Goal: Information Seeking & Learning: Learn about a topic

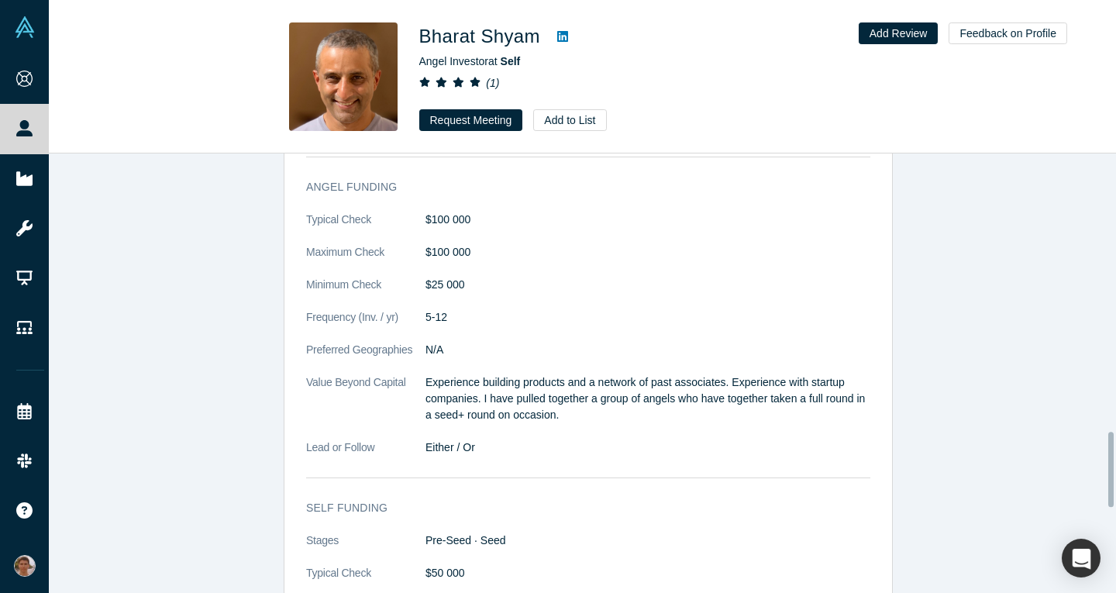
scroll to position [1625, 0]
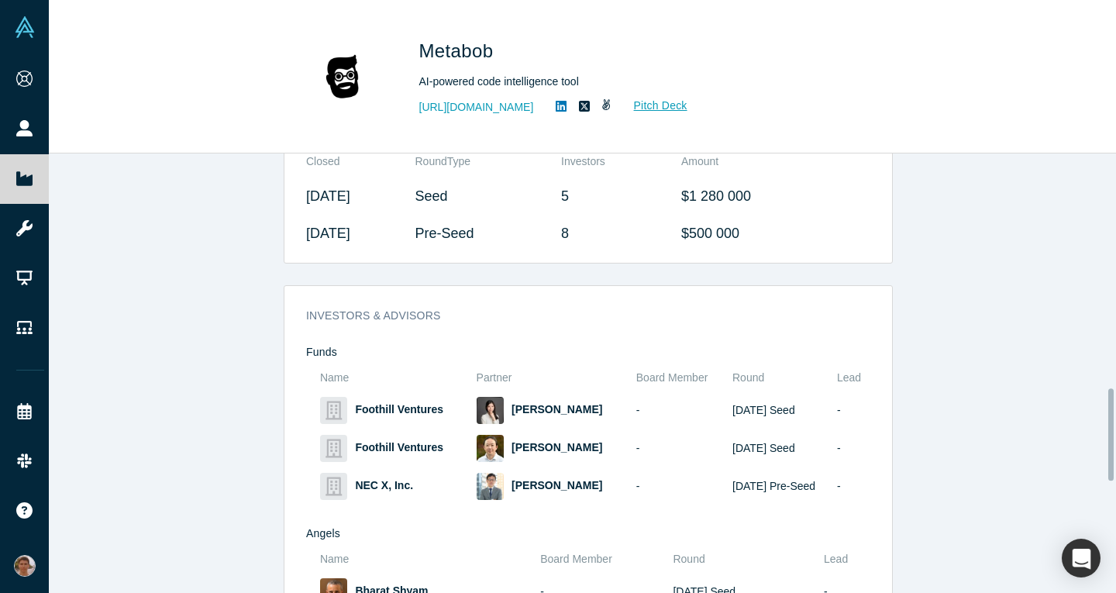
scroll to position [1123, 0]
